Goal: Information Seeking & Learning: Compare options

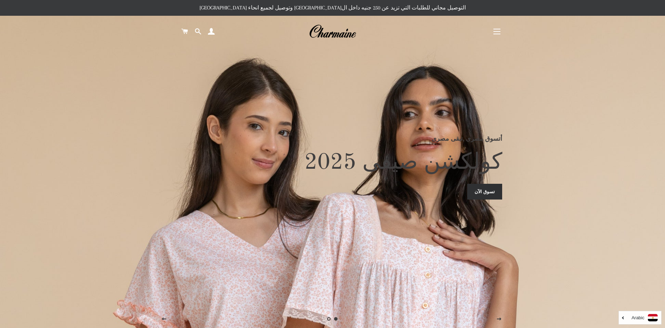
click at [479, 189] on link "تسوق الآن" at bounding box center [485, 191] width 35 height 15
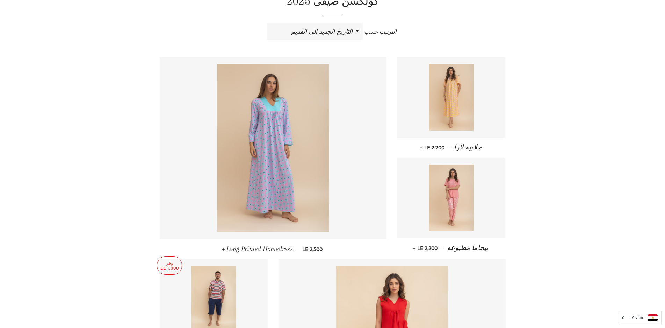
scroll to position [315, 0]
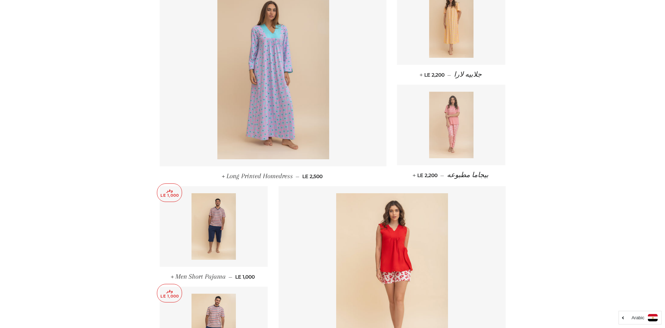
click at [457, 132] on img at bounding box center [451, 125] width 44 height 66
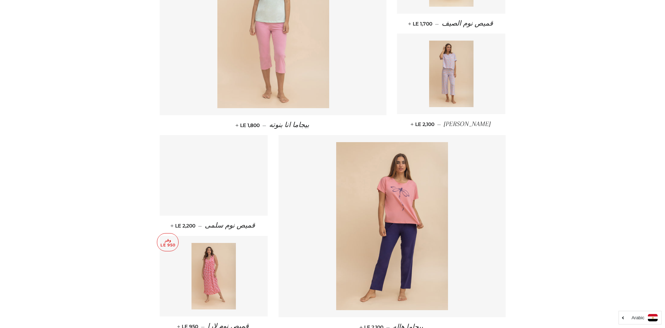
scroll to position [804, 0]
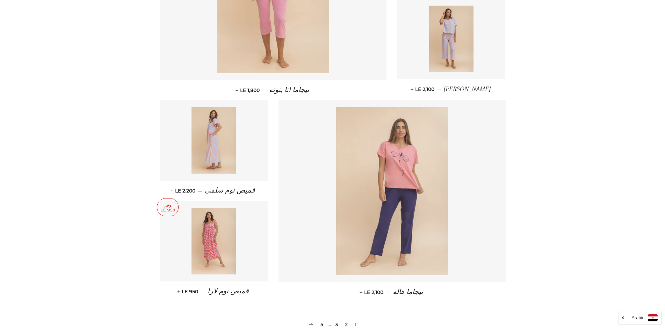
click at [412, 139] on img at bounding box center [392, 191] width 112 height 168
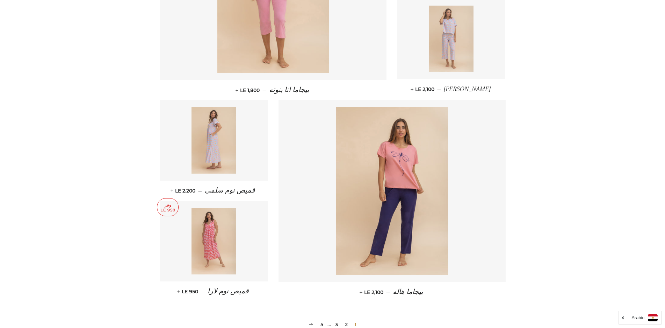
click at [462, 25] on img at bounding box center [451, 39] width 44 height 66
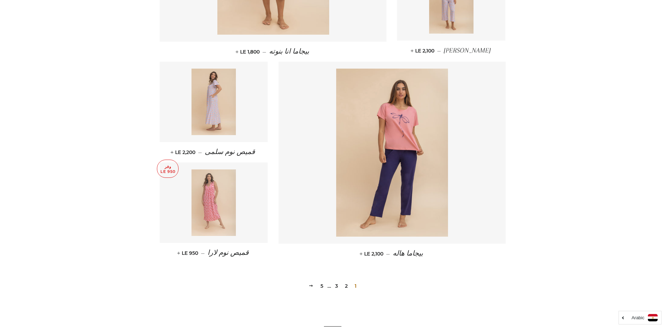
scroll to position [874, 0]
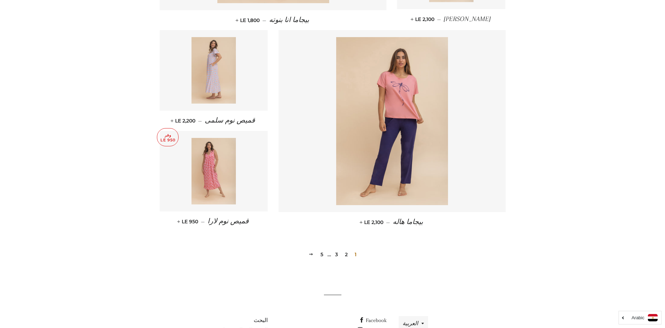
click at [345, 253] on link "2" at bounding box center [346, 254] width 8 height 10
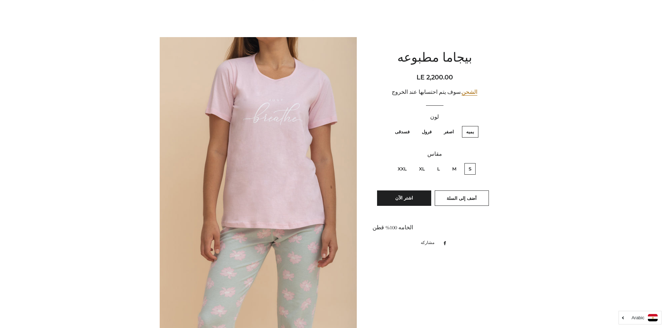
scroll to position [70, 0]
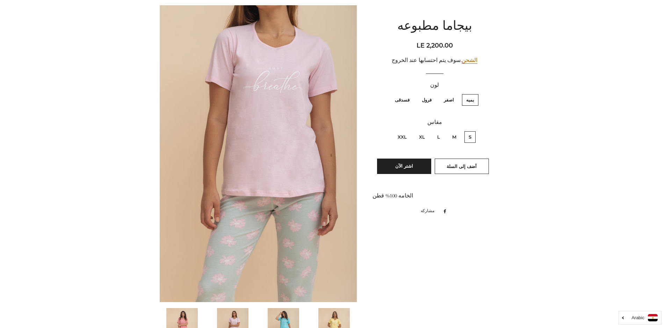
click at [188, 316] on img at bounding box center [181, 331] width 31 height 47
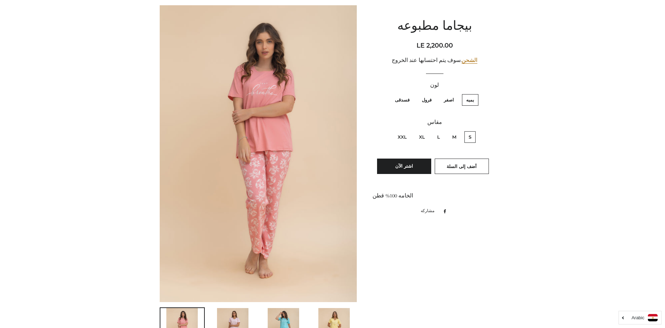
click at [229, 314] on img at bounding box center [232, 331] width 31 height 47
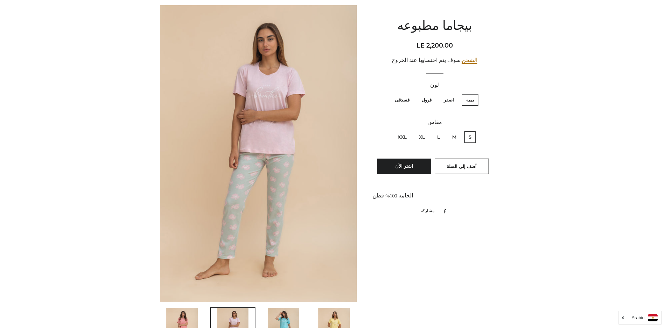
click at [276, 319] on img at bounding box center [283, 331] width 31 height 47
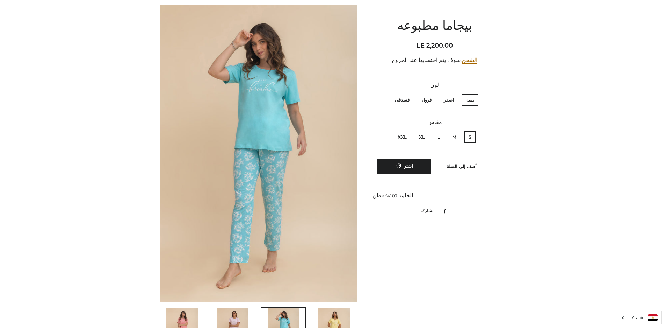
click at [339, 318] on img at bounding box center [334, 331] width 31 height 47
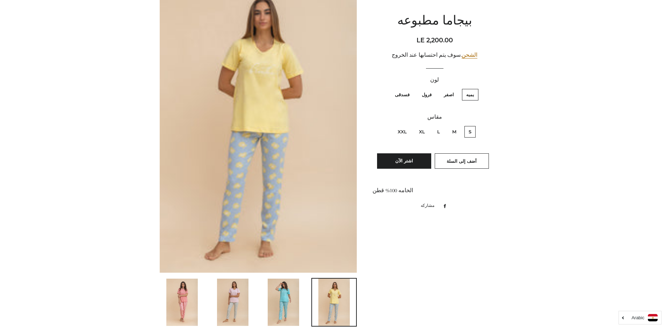
scroll to position [140, 0]
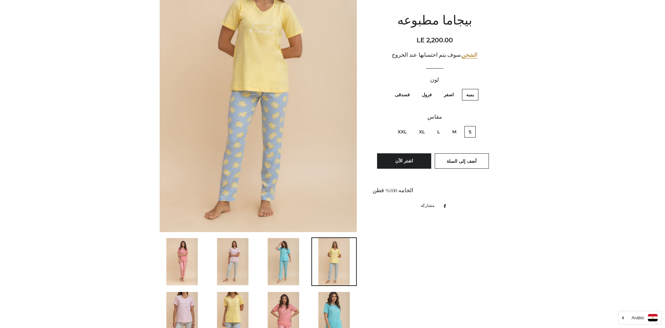
click at [287, 309] on img at bounding box center [283, 315] width 31 height 47
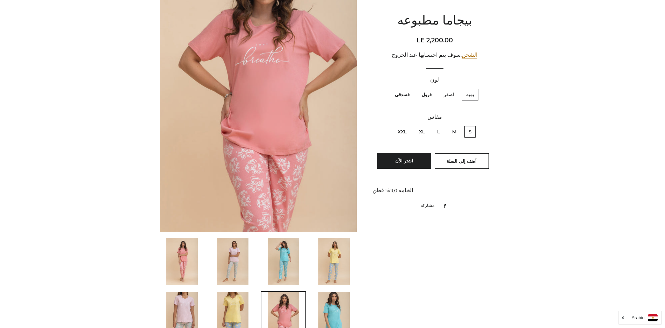
click at [428, 95] on label "فرول" at bounding box center [427, 95] width 18 height 12
click at [434, 88] on input "فرول" at bounding box center [434, 88] width 0 height 0
radio input "true"
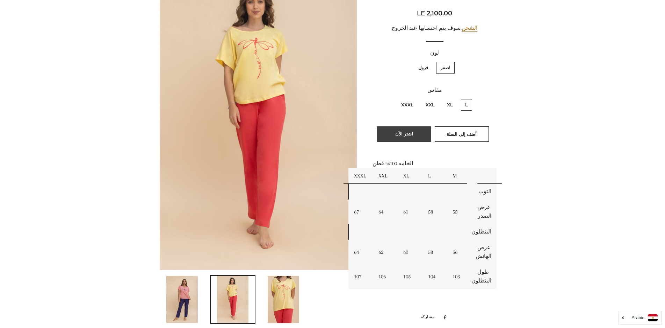
scroll to position [105, 0]
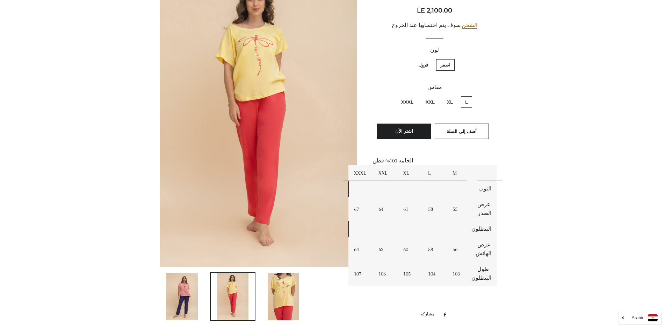
click at [188, 298] on img at bounding box center [181, 296] width 31 height 47
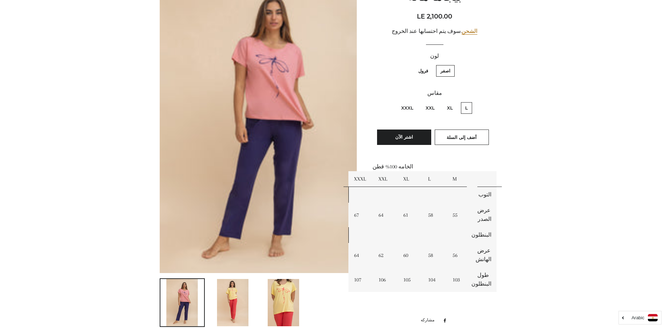
scroll to position [87, 0]
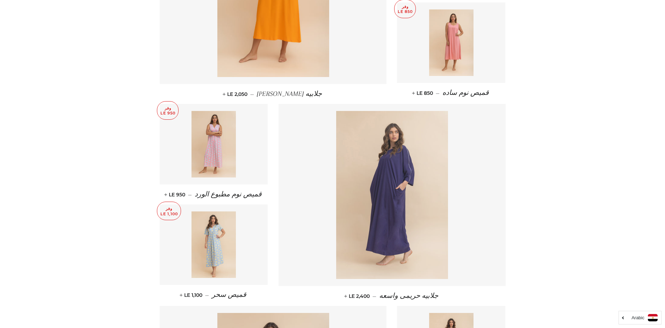
scroll to position [455, 0]
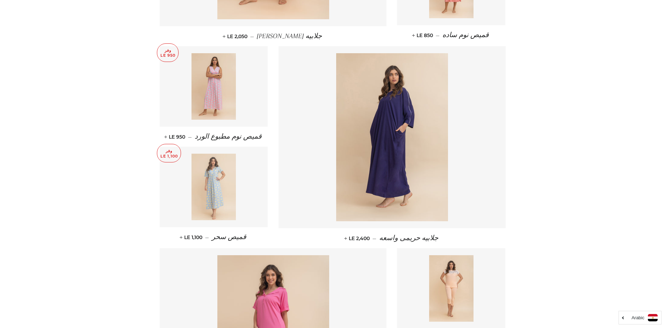
click at [219, 188] on img at bounding box center [214, 187] width 44 height 66
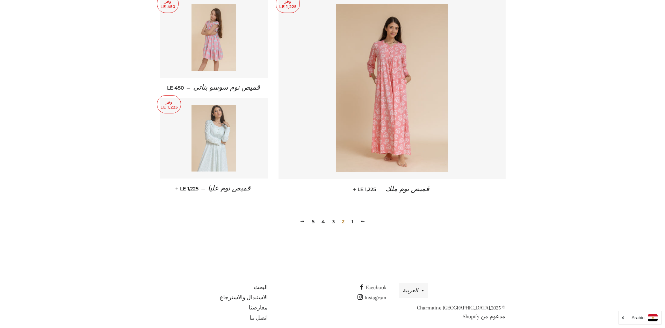
scroll to position [909, 0]
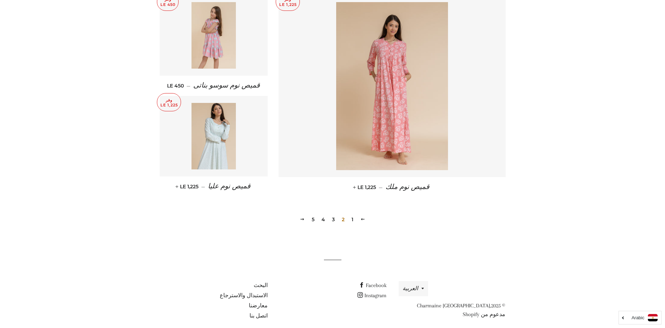
click at [351, 217] on link "1" at bounding box center [352, 219] width 7 height 10
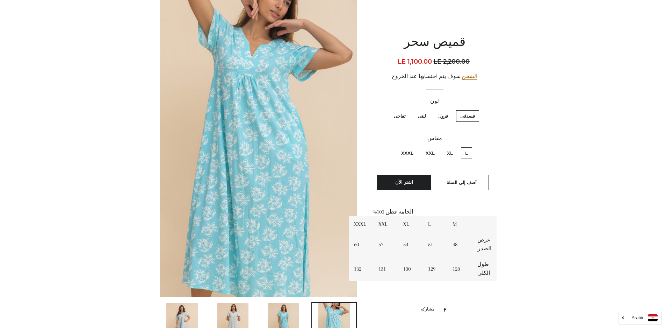
scroll to position [140, 0]
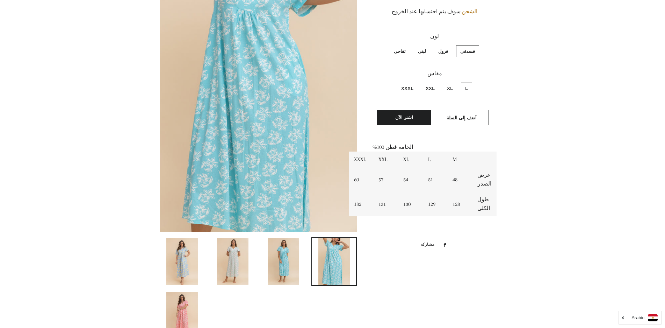
click at [189, 259] on img at bounding box center [181, 261] width 31 height 47
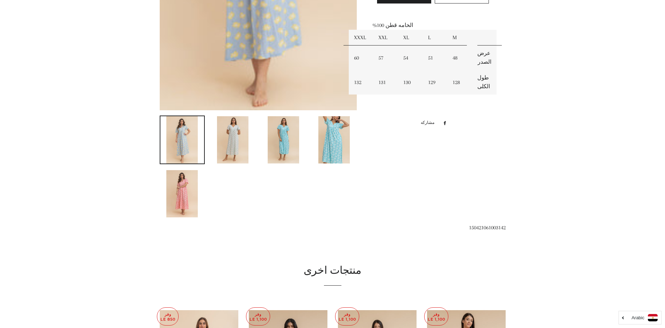
scroll to position [122, 0]
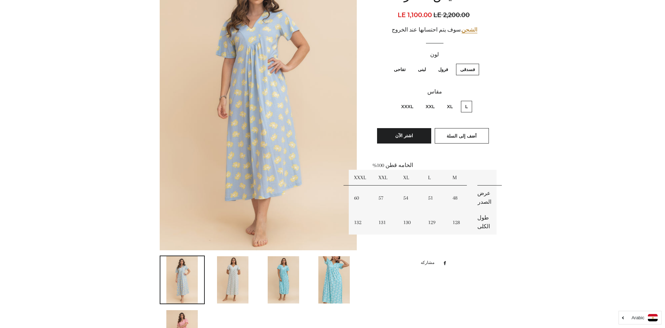
click at [239, 272] on img at bounding box center [232, 279] width 31 height 47
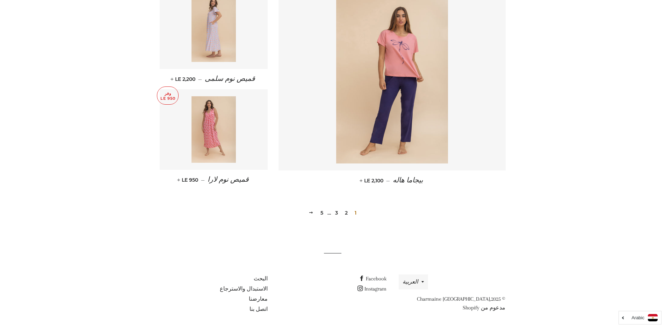
scroll to position [917, 0]
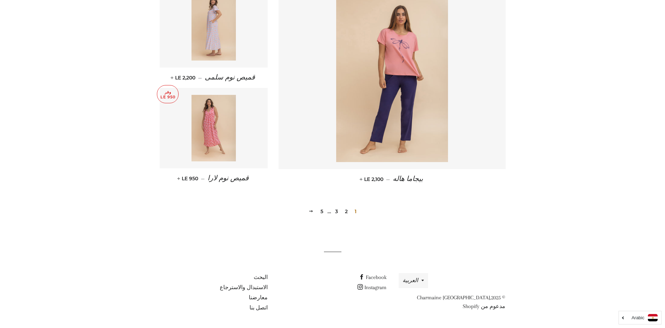
click at [337, 211] on link "3" at bounding box center [337, 211] width 8 height 10
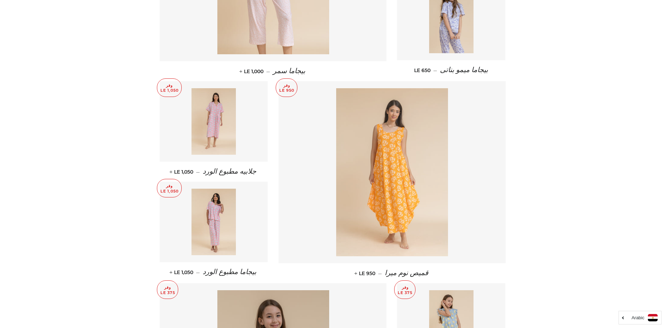
scroll to position [525, 0]
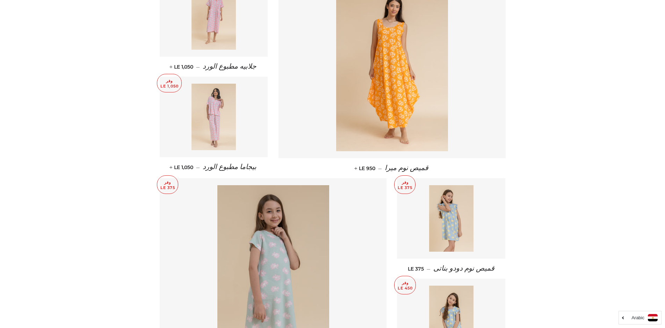
click at [221, 116] on img at bounding box center [214, 117] width 44 height 66
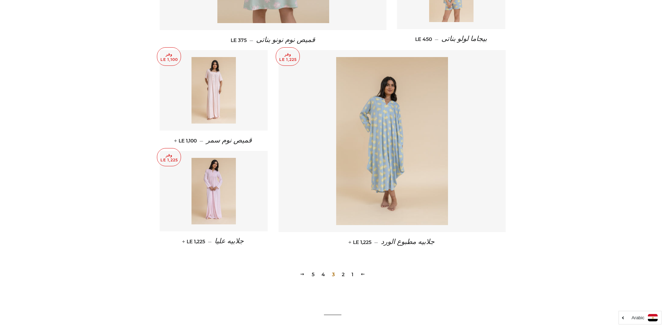
scroll to position [917, 0]
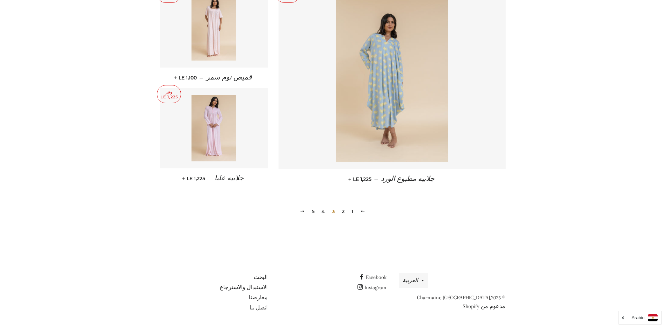
click at [323, 212] on link "4" at bounding box center [323, 211] width 9 height 10
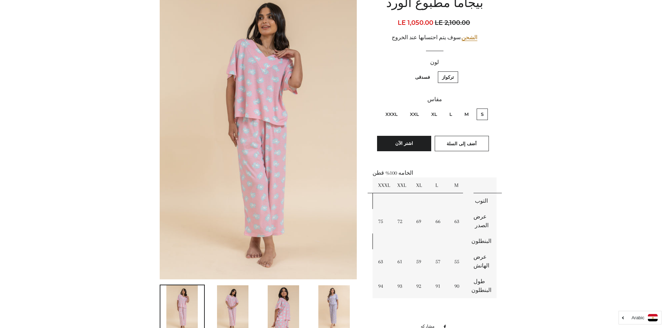
scroll to position [105, 0]
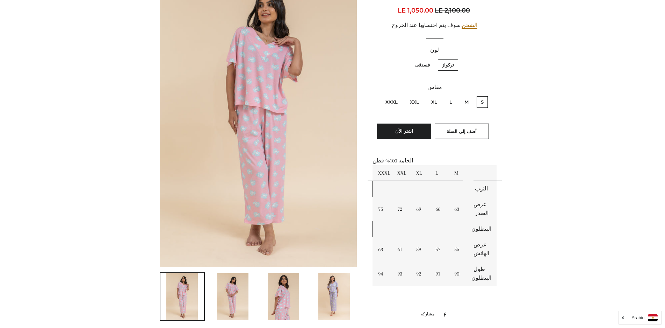
click at [233, 292] on img at bounding box center [232, 296] width 31 height 47
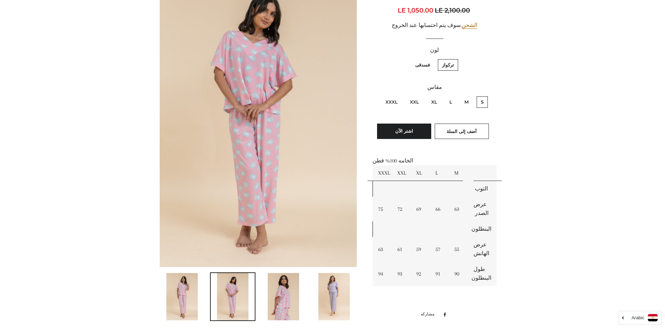
click at [287, 290] on img at bounding box center [283, 296] width 31 height 47
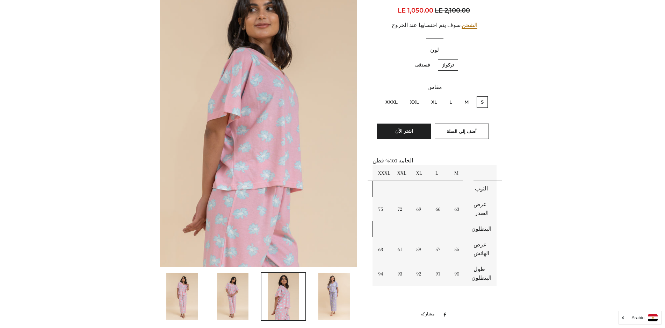
click at [338, 286] on img at bounding box center [334, 296] width 31 height 47
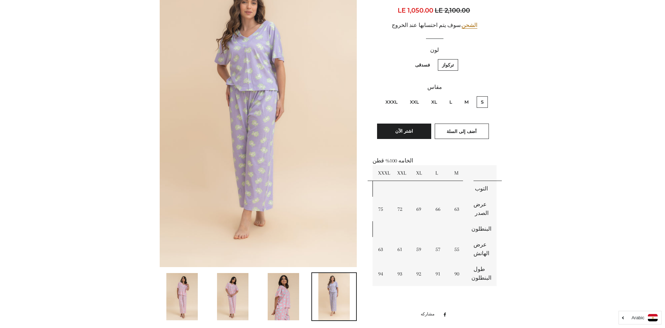
click at [288, 291] on img at bounding box center [283, 296] width 31 height 47
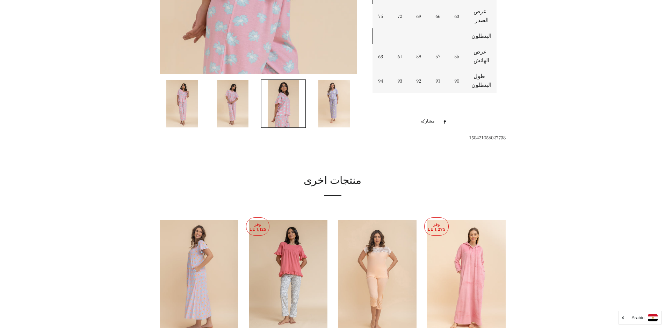
scroll to position [192, 0]
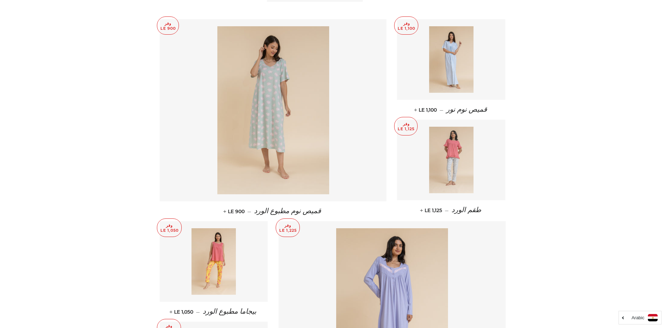
click at [452, 164] on img at bounding box center [451, 160] width 44 height 66
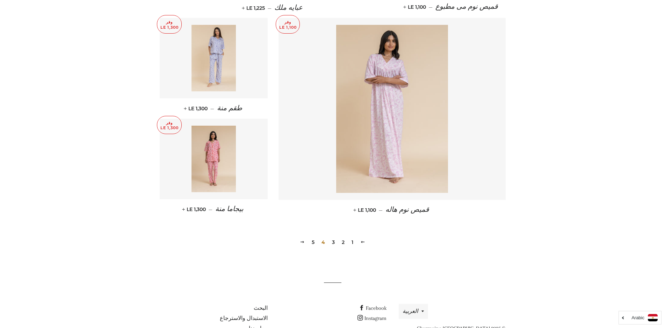
scroll to position [874, 0]
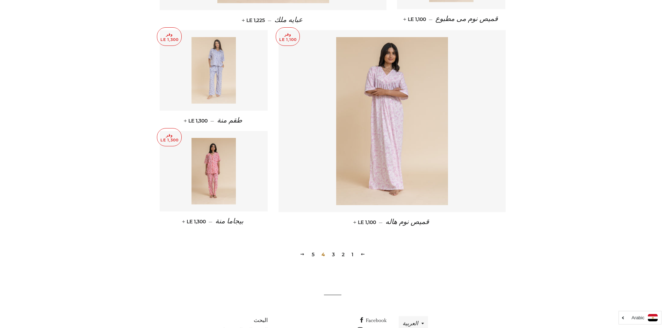
click at [213, 65] on img at bounding box center [214, 70] width 44 height 66
click at [312, 253] on link "5" at bounding box center [313, 254] width 8 height 10
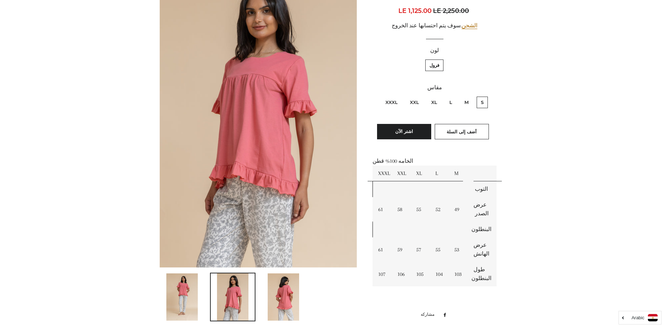
scroll to position [105, 0]
click at [184, 297] on img at bounding box center [181, 296] width 31 height 47
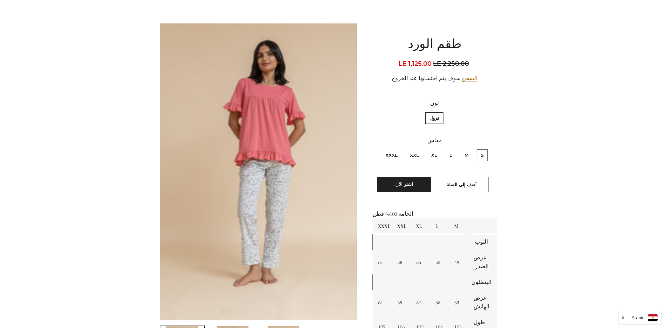
scroll to position [157, 0]
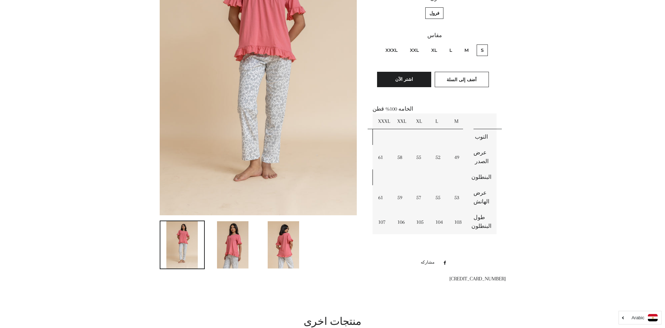
click at [282, 251] on img at bounding box center [283, 244] width 31 height 47
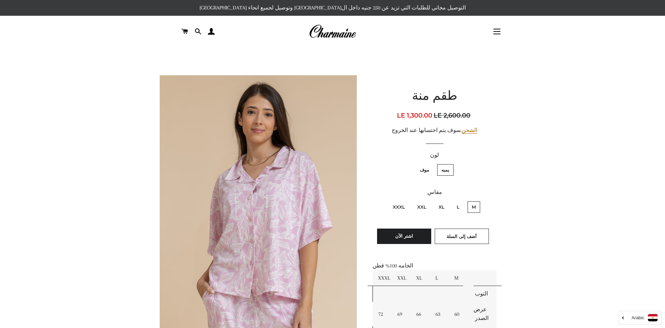
scroll to position [140, 0]
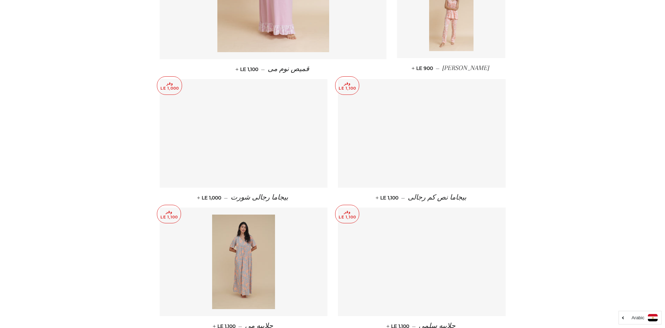
scroll to position [560, 0]
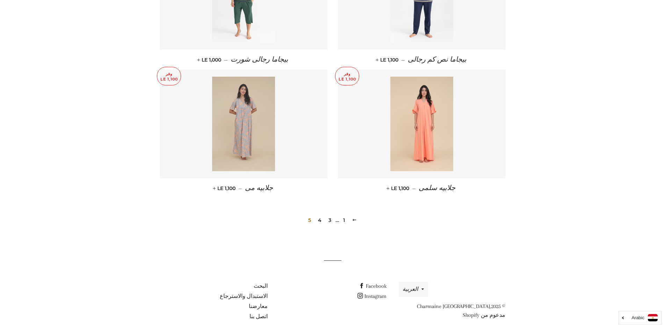
click at [244, 129] on img at bounding box center [243, 124] width 63 height 94
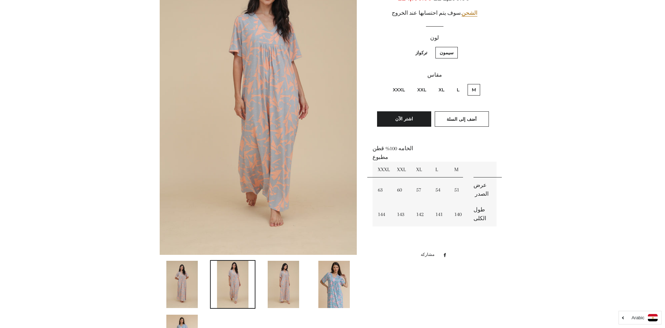
scroll to position [105, 0]
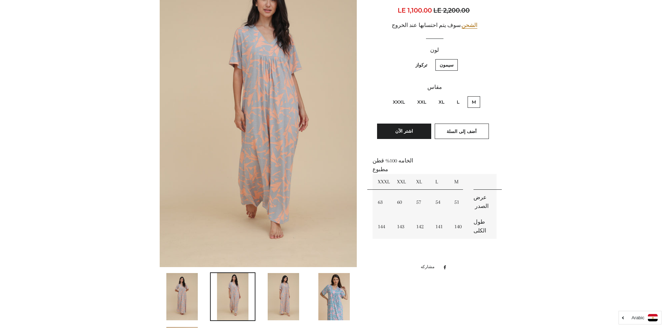
click at [333, 294] on img at bounding box center [334, 296] width 31 height 47
